Goal: Book appointment/travel/reservation

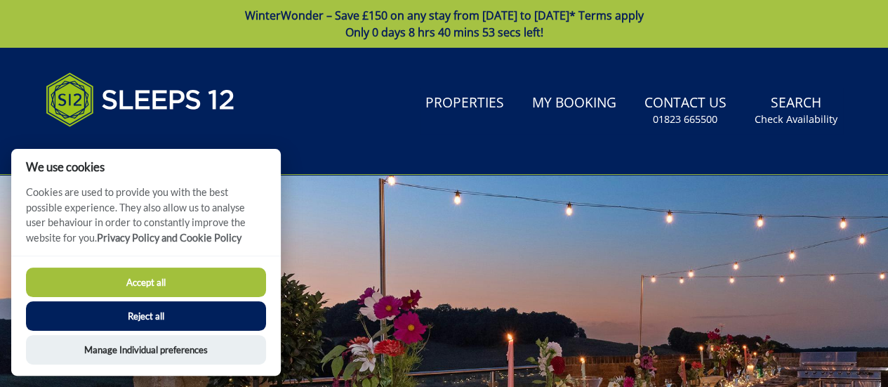
click at [156, 314] on button "Reject all" at bounding box center [146, 315] width 240 height 29
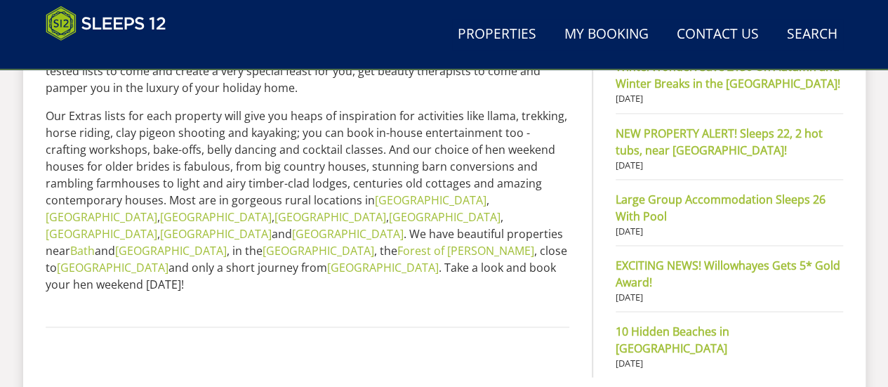
scroll to position [926, 0]
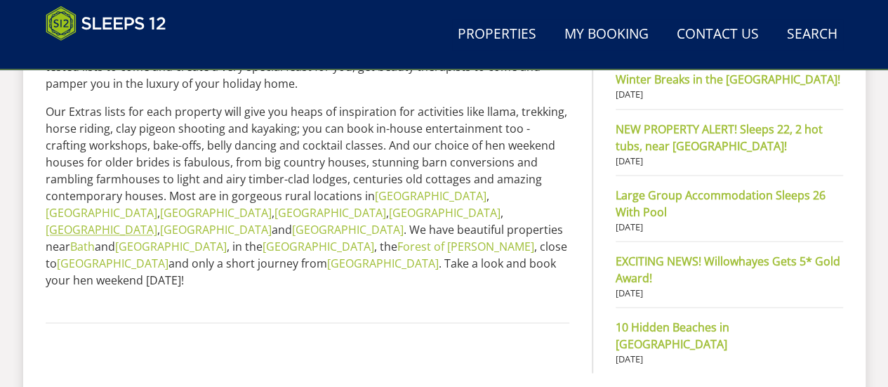
click at [138, 222] on link "[GEOGRAPHIC_DATA]" at bounding box center [102, 229] width 112 height 15
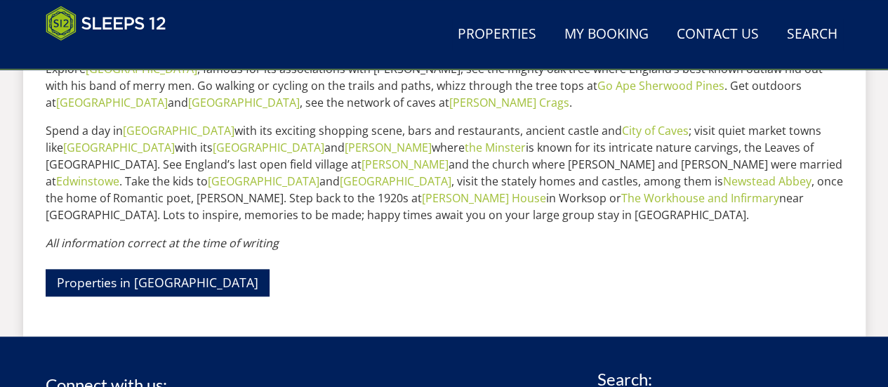
scroll to position [672, 0]
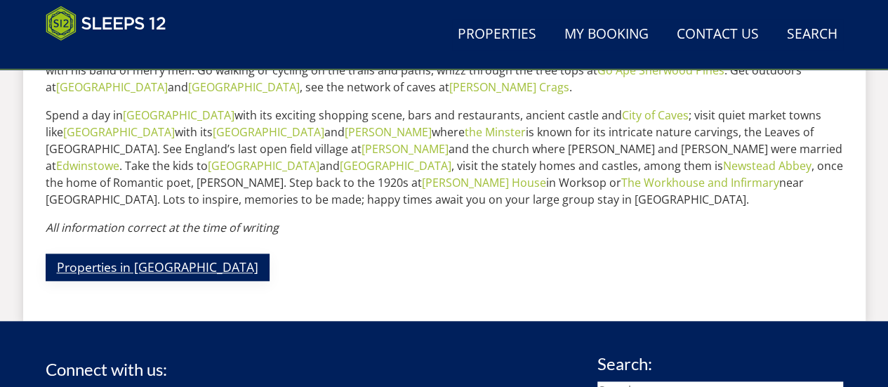
click at [161, 265] on link "Properties in [GEOGRAPHIC_DATA]" at bounding box center [158, 266] width 224 height 27
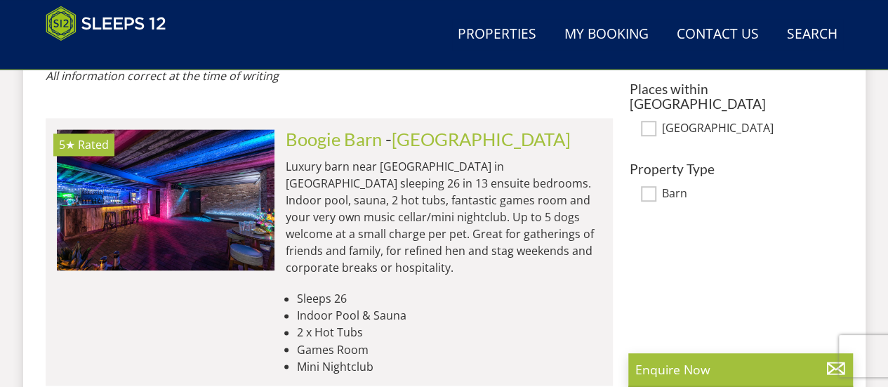
scroll to position [1001, 0]
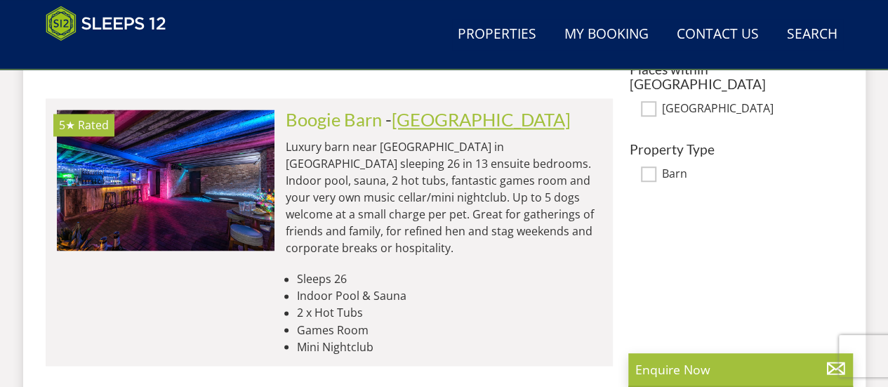
click at [420, 109] on link "[GEOGRAPHIC_DATA]" at bounding box center [481, 119] width 179 height 21
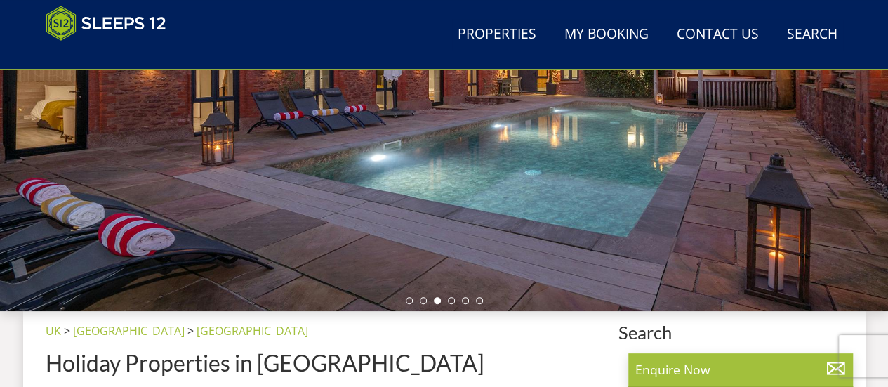
scroll to position [269, 0]
